Goal: Task Accomplishment & Management: Use online tool/utility

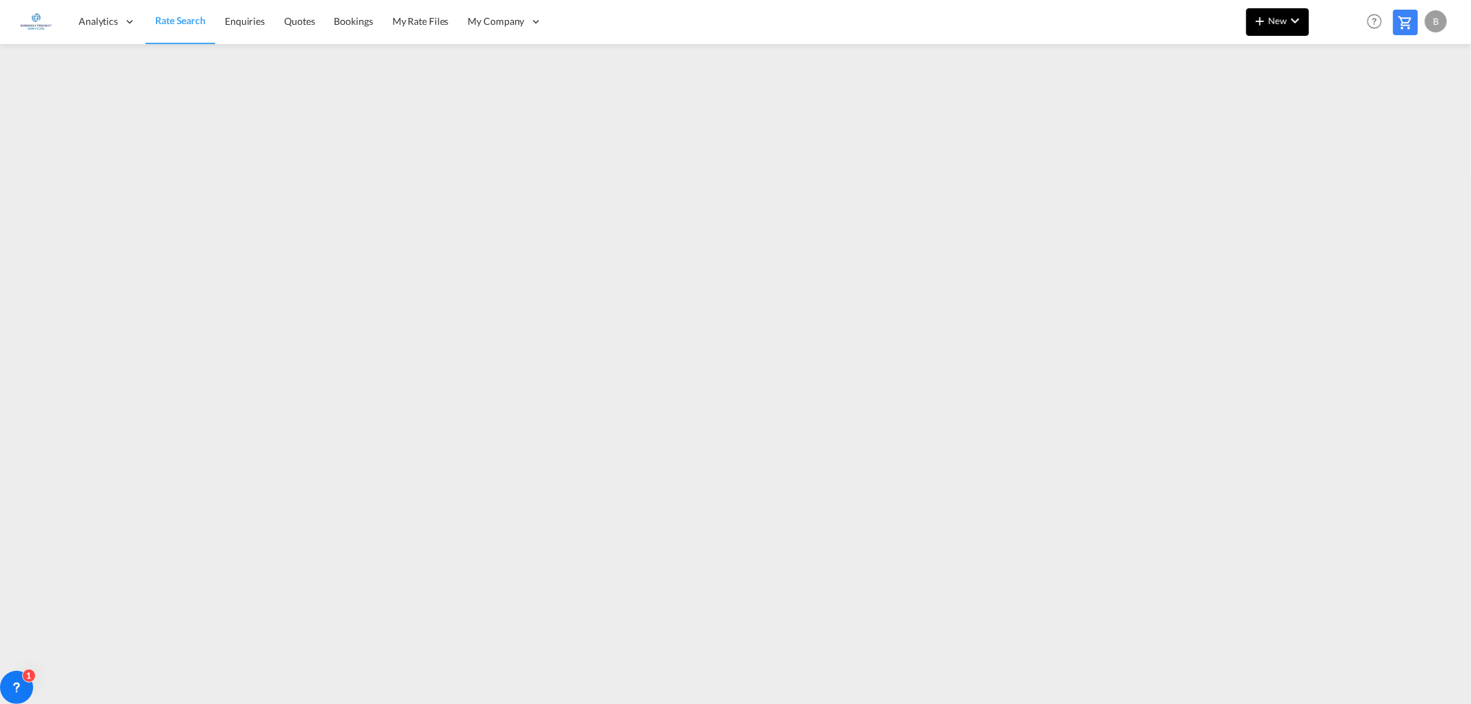
click at [1297, 18] on md-icon "icon-chevron-down" at bounding box center [1295, 20] width 17 height 17
click at [1391, 105] on div "Ratesheet" at bounding box center [1362, 103] width 85 height 34
click at [1291, 18] on md-icon "icon-chevron-down" at bounding box center [1295, 20] width 17 height 17
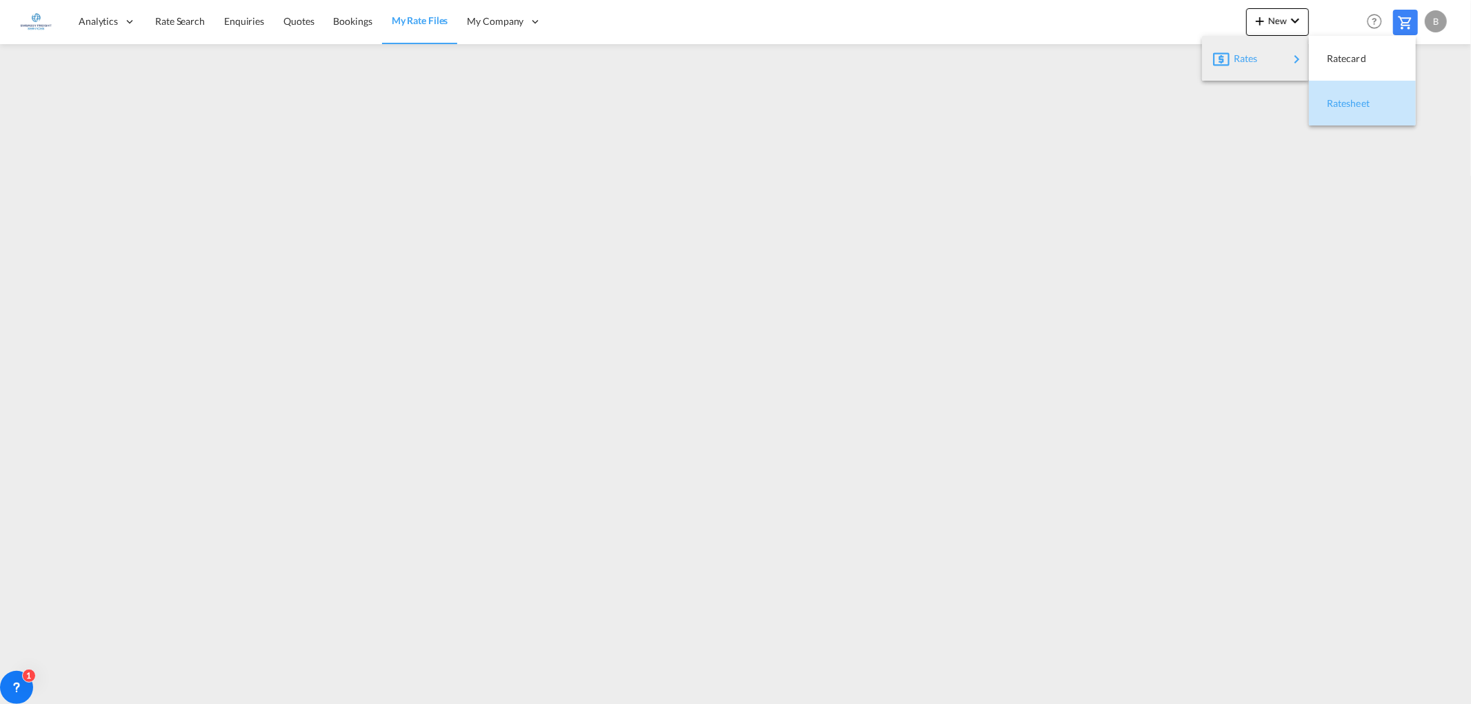
click at [1334, 101] on span "Ratesheet" at bounding box center [1334, 104] width 15 height 28
